Goal: Find specific page/section: Find specific page/section

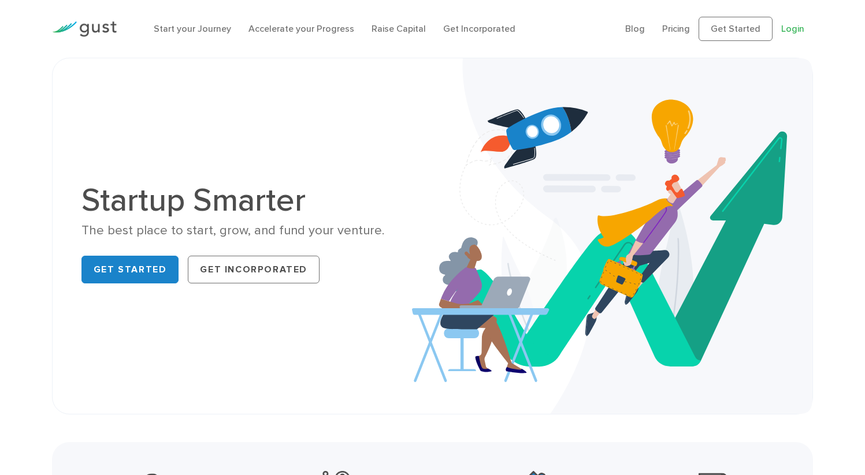
click at [796, 34] on link "Login" at bounding box center [792, 28] width 23 height 11
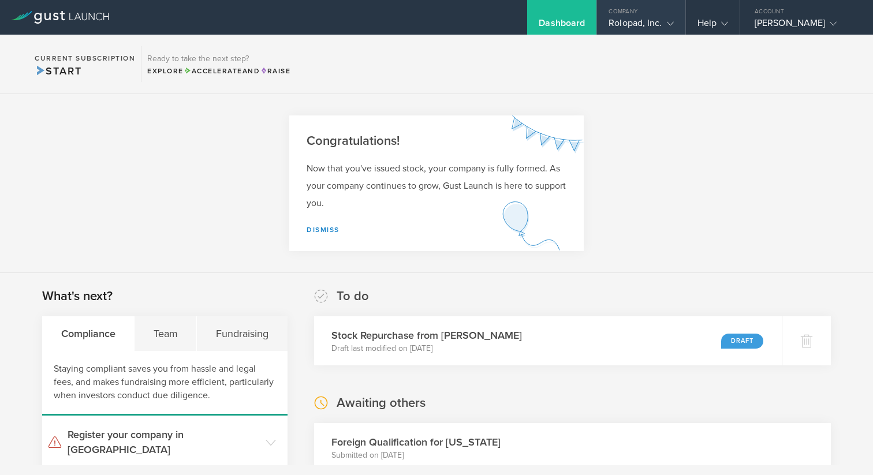
click at [646, 25] on div "Rolopad, Inc." at bounding box center [641, 25] width 65 height 17
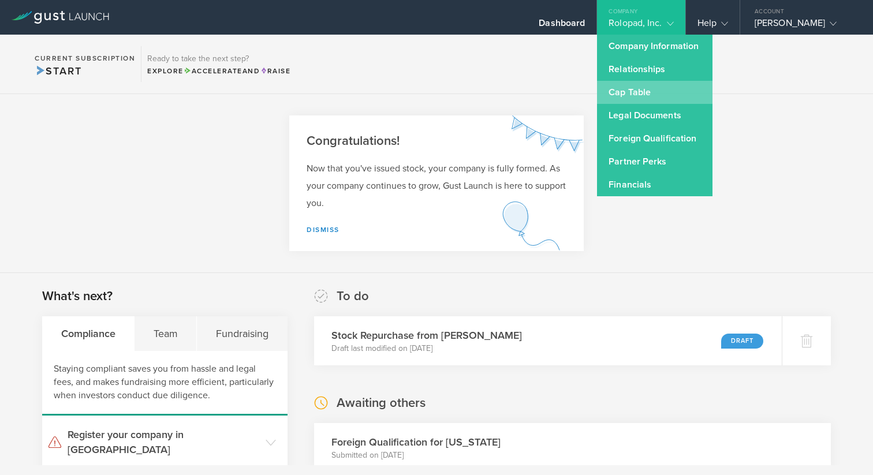
click at [623, 91] on link "Cap Table" at bounding box center [655, 92] width 116 height 23
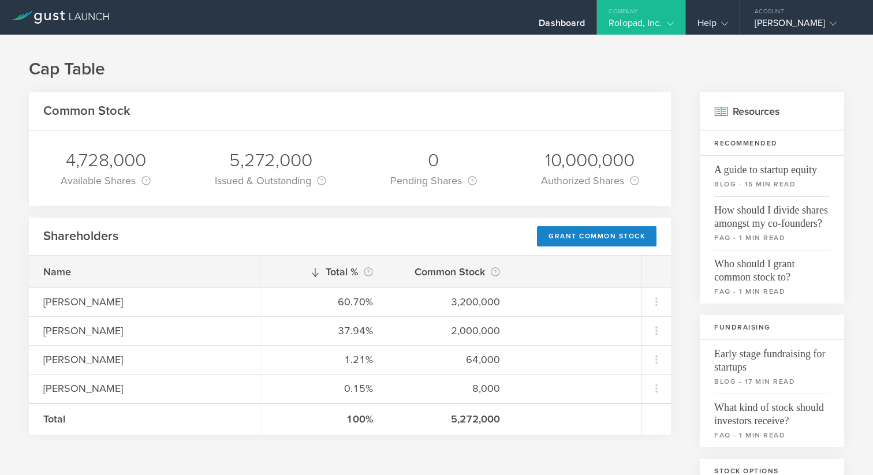
click at [516, 66] on h1 "Cap Table" at bounding box center [437, 69] width 816 height 23
